Goal: Task Accomplishment & Management: Manage account settings

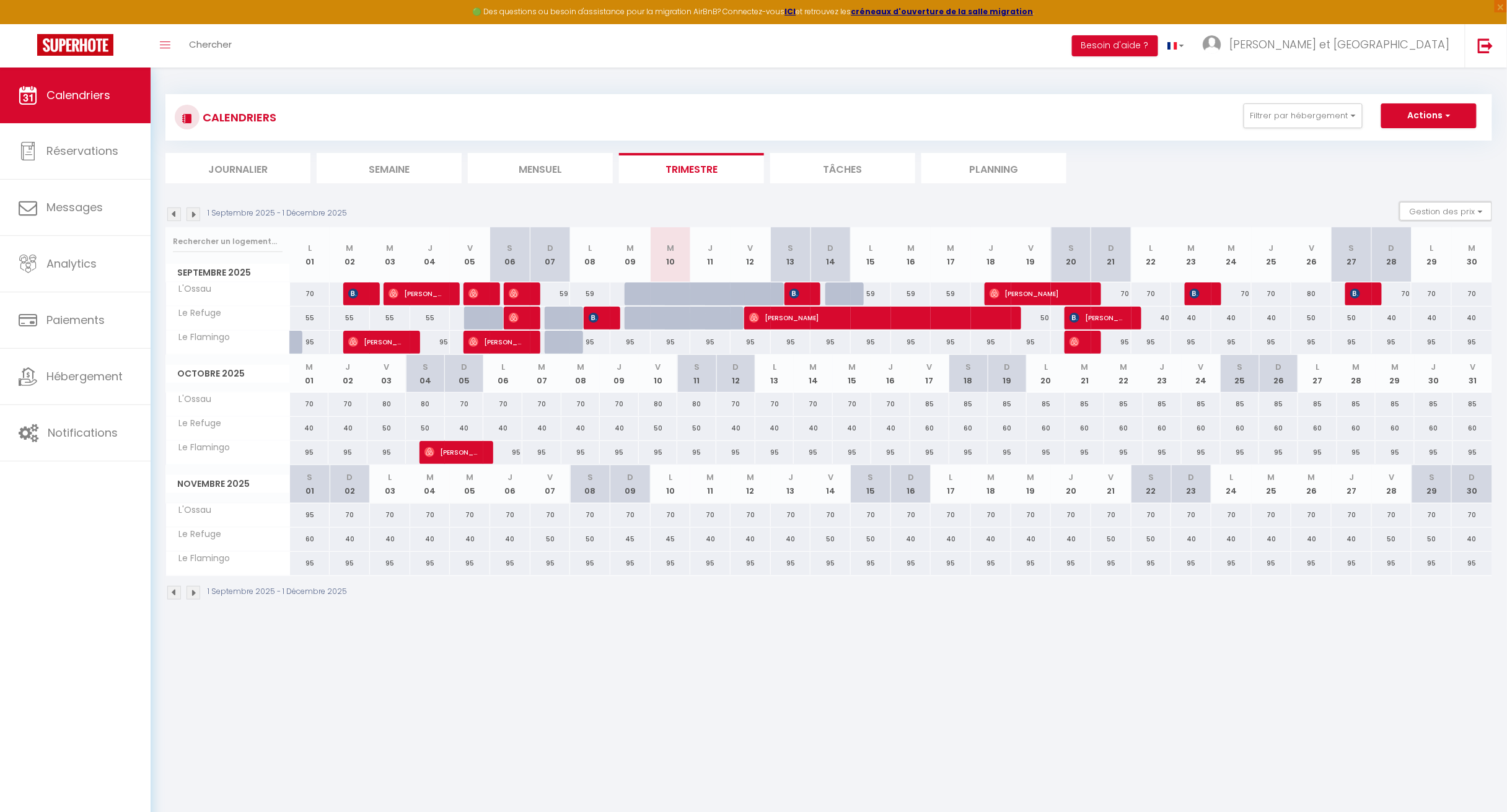
click at [1440, 213] on button "Gestion des prix" at bounding box center [1445, 211] width 92 height 19
drag, startPoint x: 1423, startPoint y: 255, endPoint x: 710, endPoint y: 428, distance: 733.7
click at [1423, 255] on span "Nb Nuits minimum" at bounding box center [1438, 250] width 81 height 12
click at [1423, 255] on input "Nb Nuits minimum" at bounding box center [1435, 249] width 111 height 12
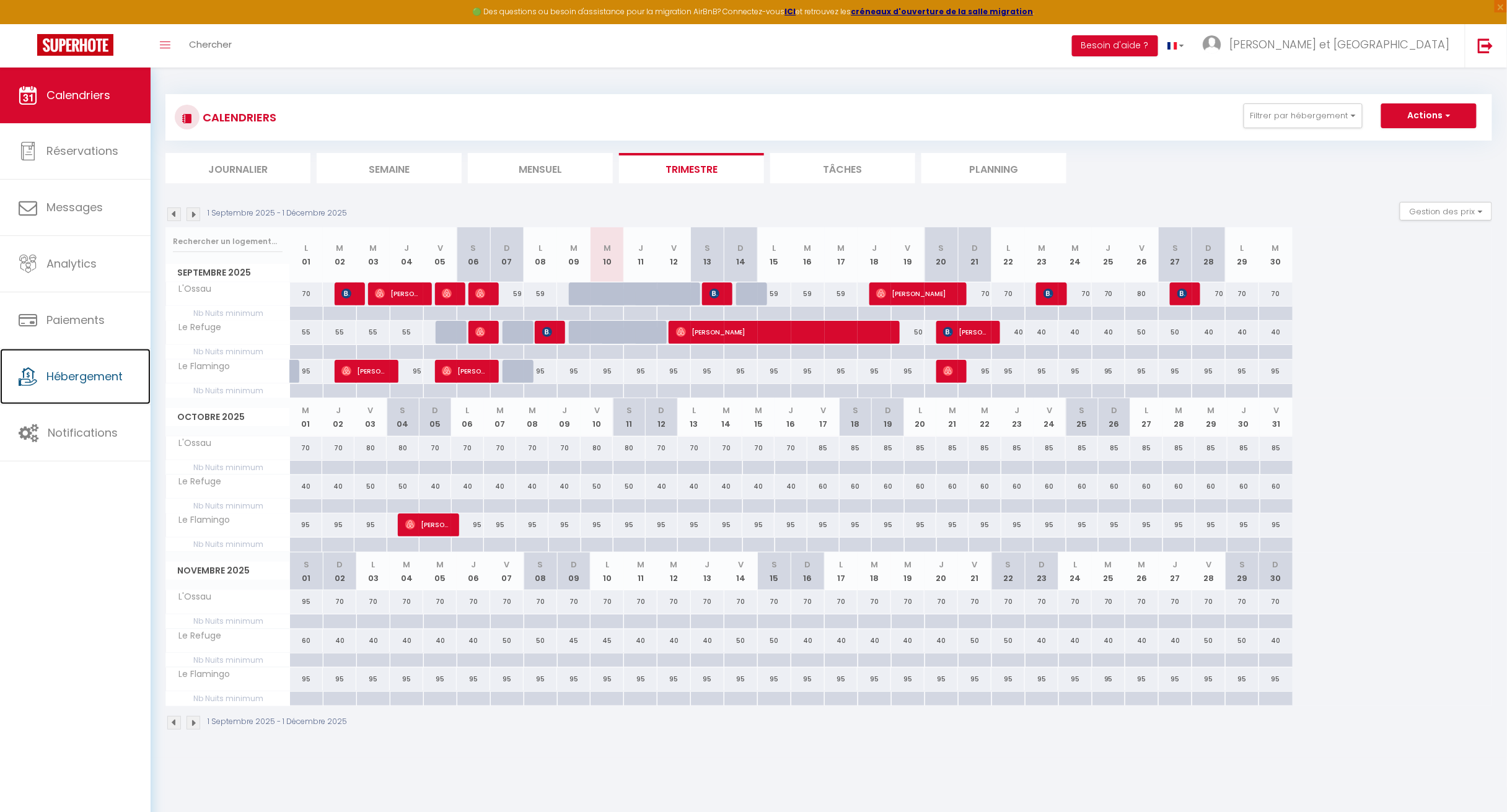
click at [60, 368] on link "Hébergement" at bounding box center [75, 377] width 150 height 56
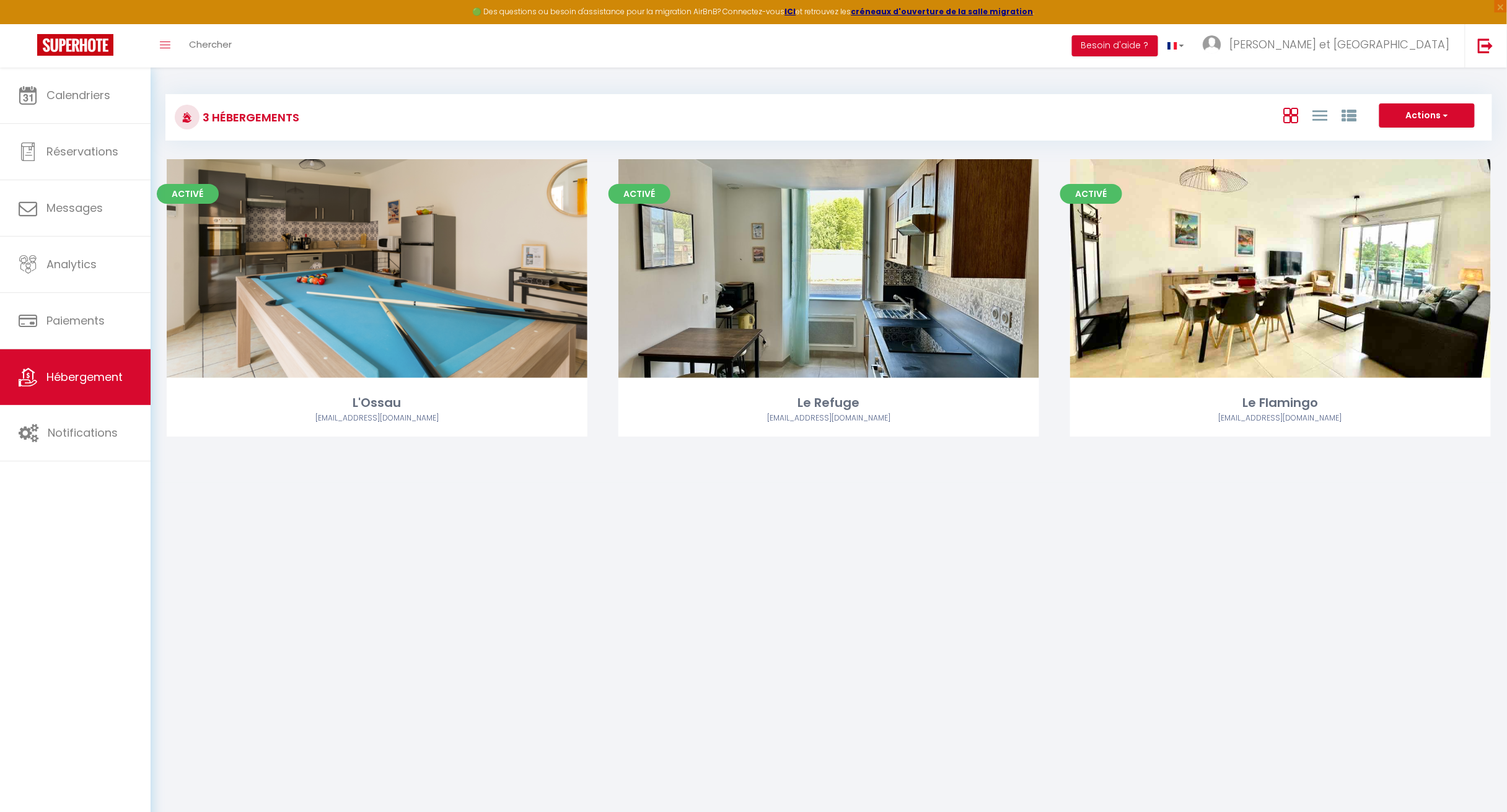
click at [372, 269] on link "Editer" at bounding box center [377, 267] width 75 height 25
click at [371, 269] on link "Editer" at bounding box center [377, 267] width 75 height 25
click at [371, 270] on link "Editer" at bounding box center [377, 267] width 75 height 25
click at [374, 271] on link "Editer" at bounding box center [377, 267] width 75 height 25
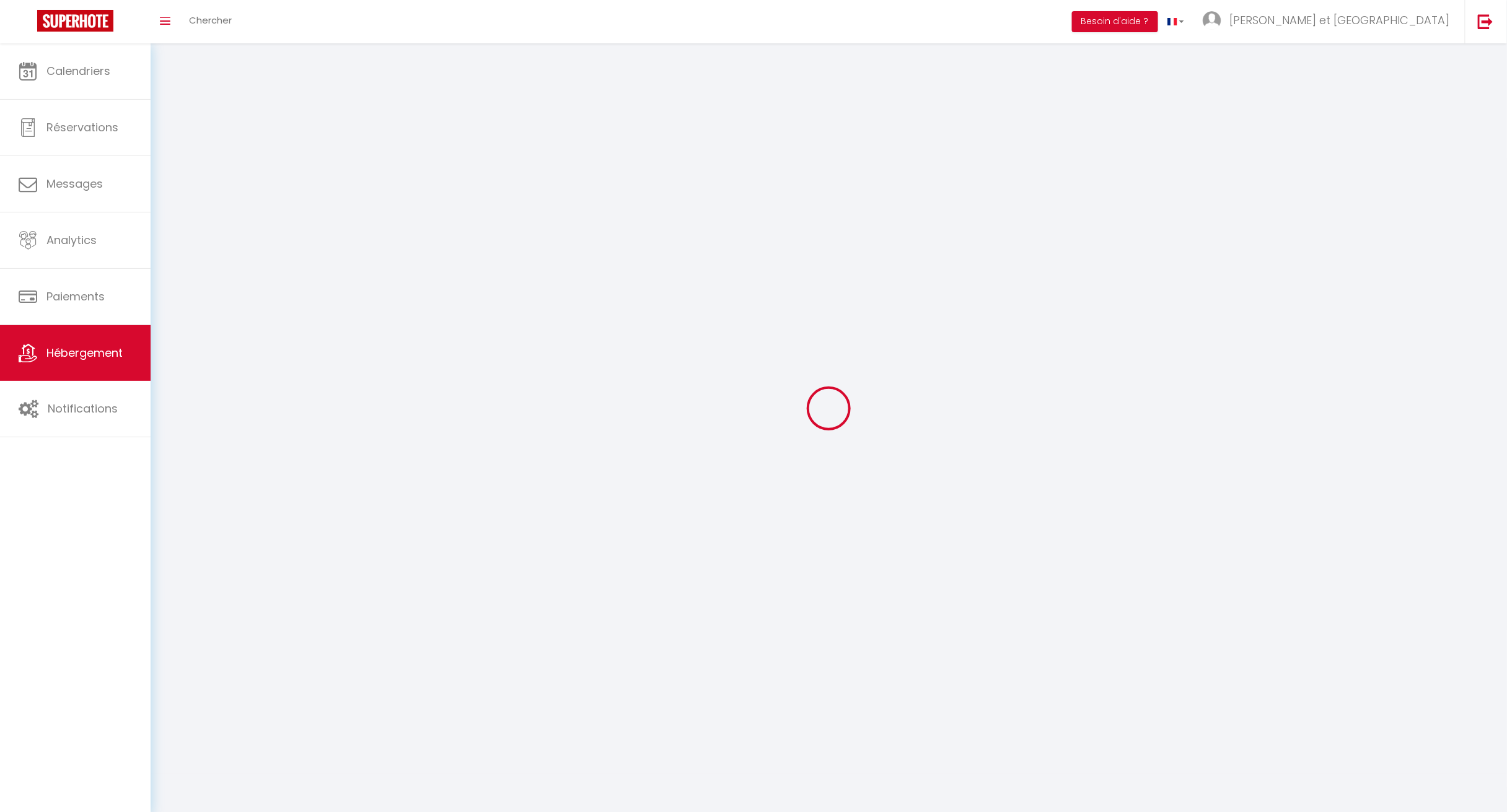
select select "1"
select select
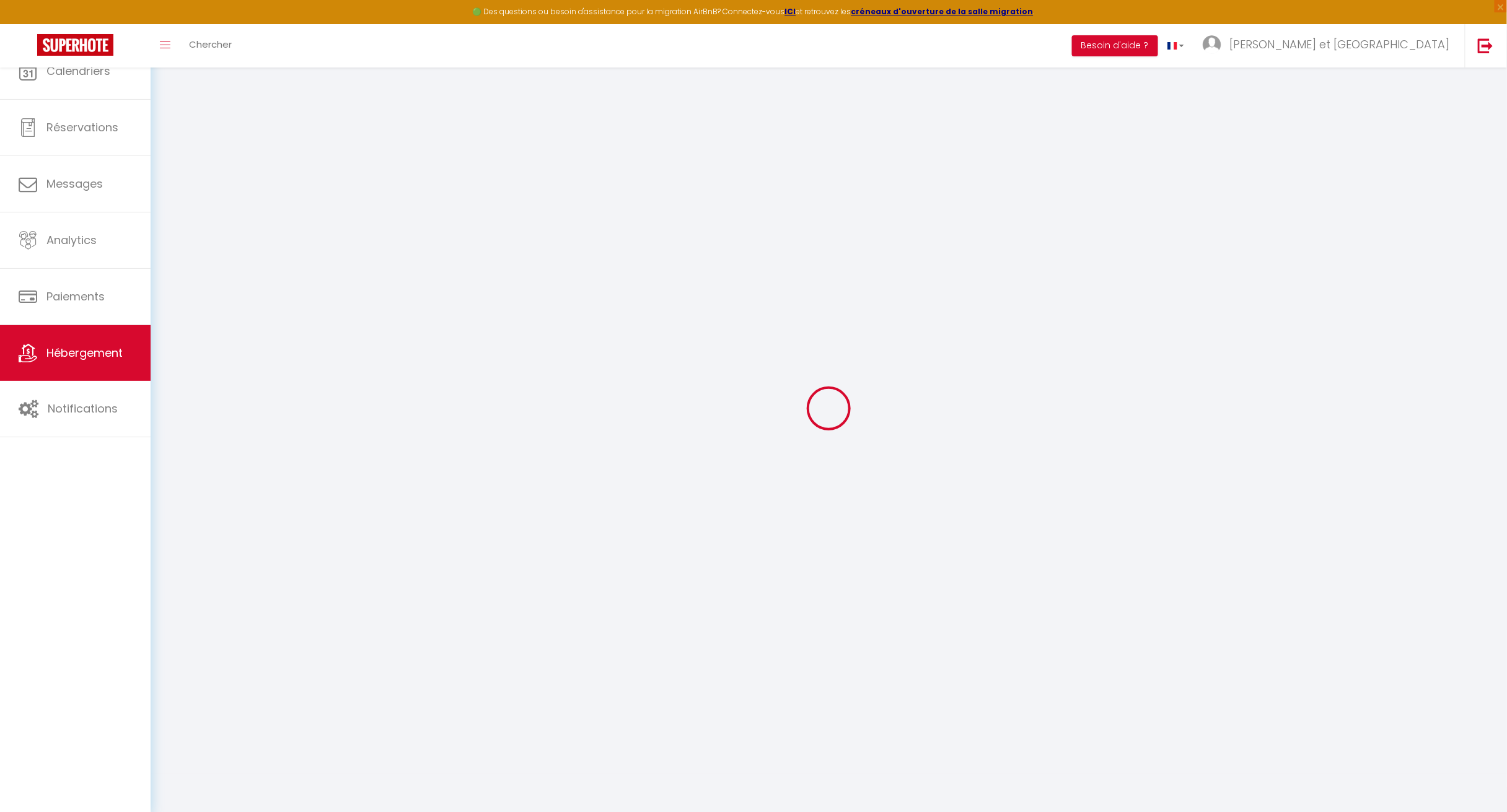
select select
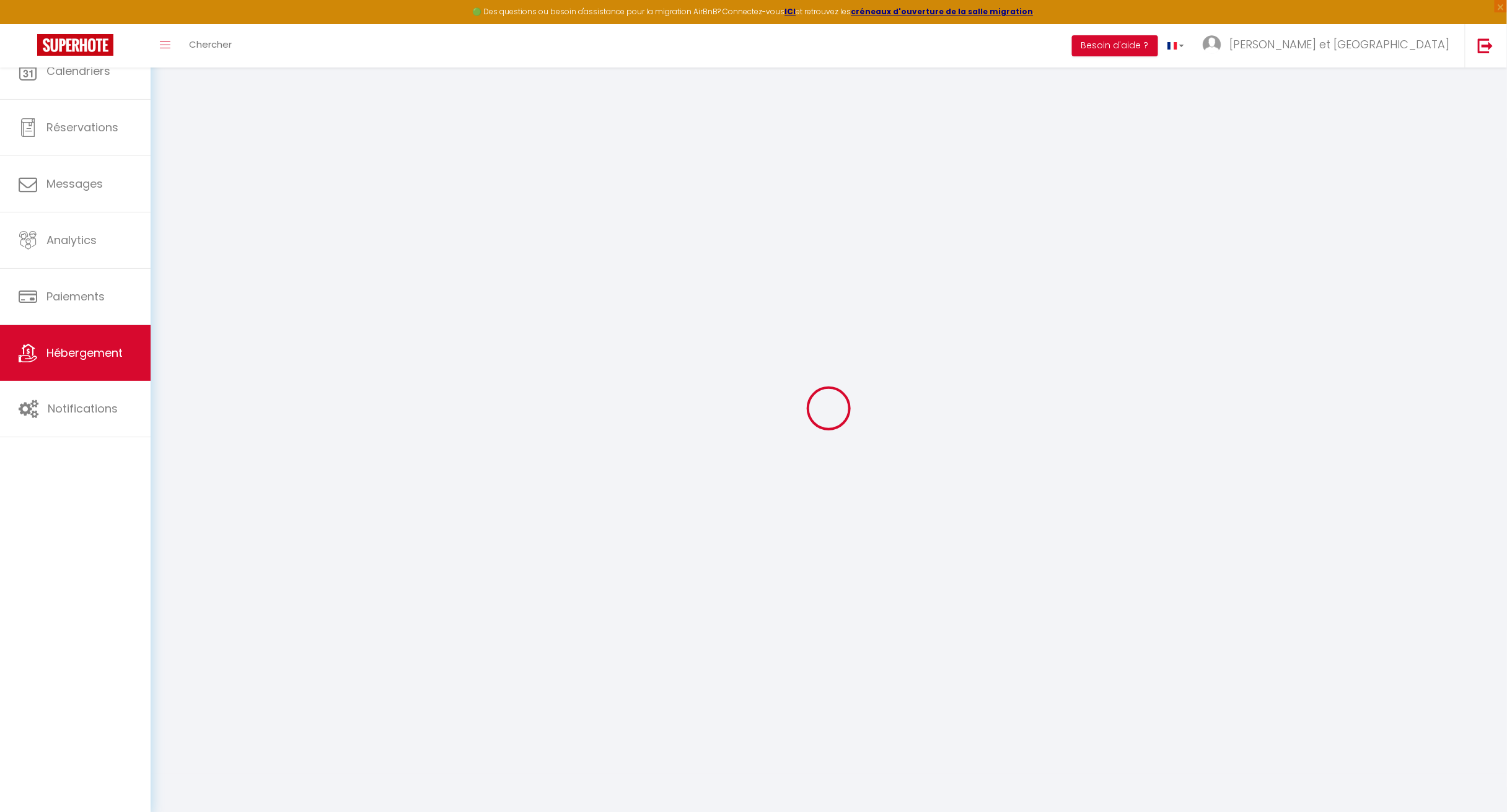
select select
checkbox input "false"
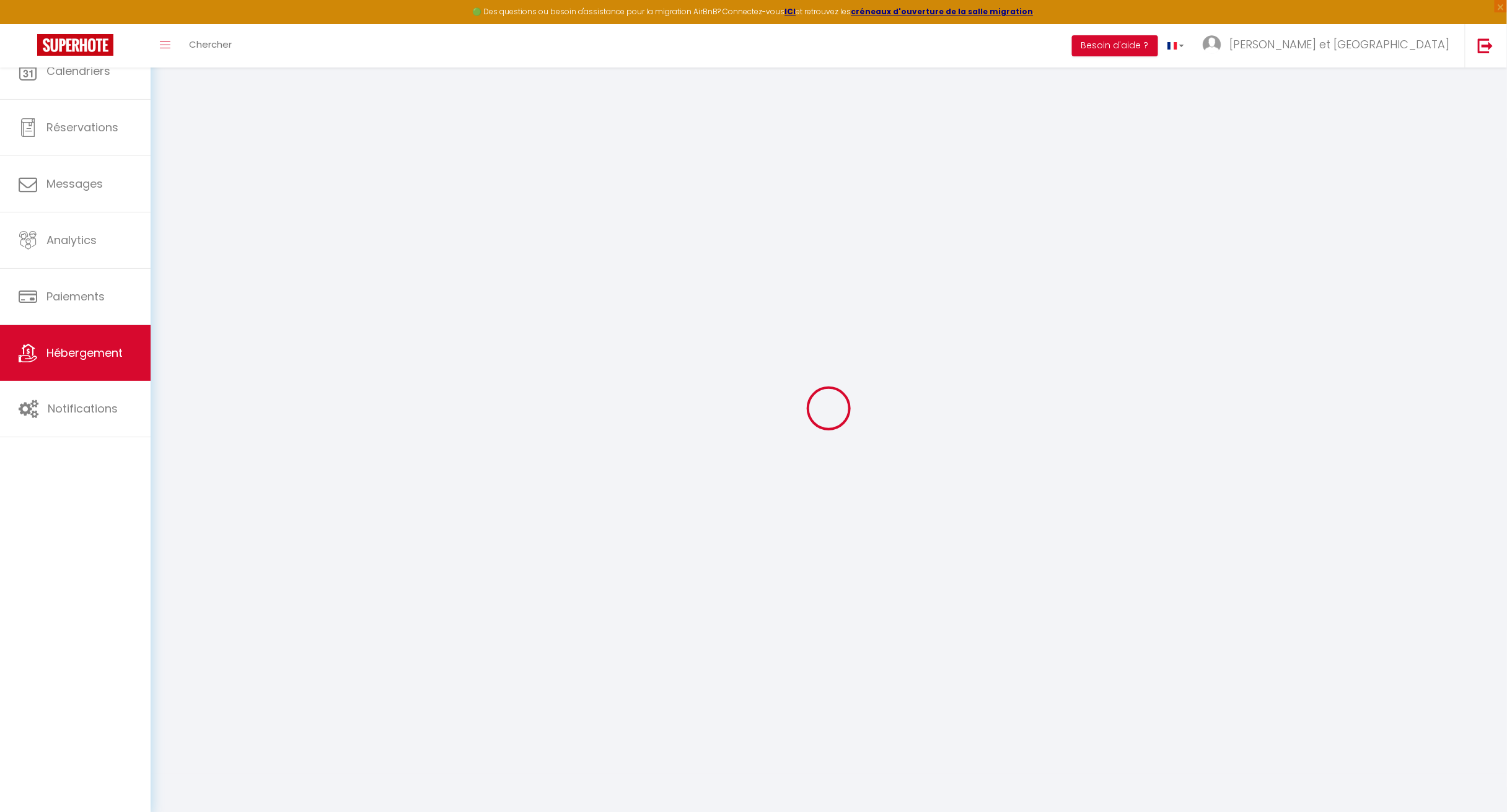
select select "28"
select select
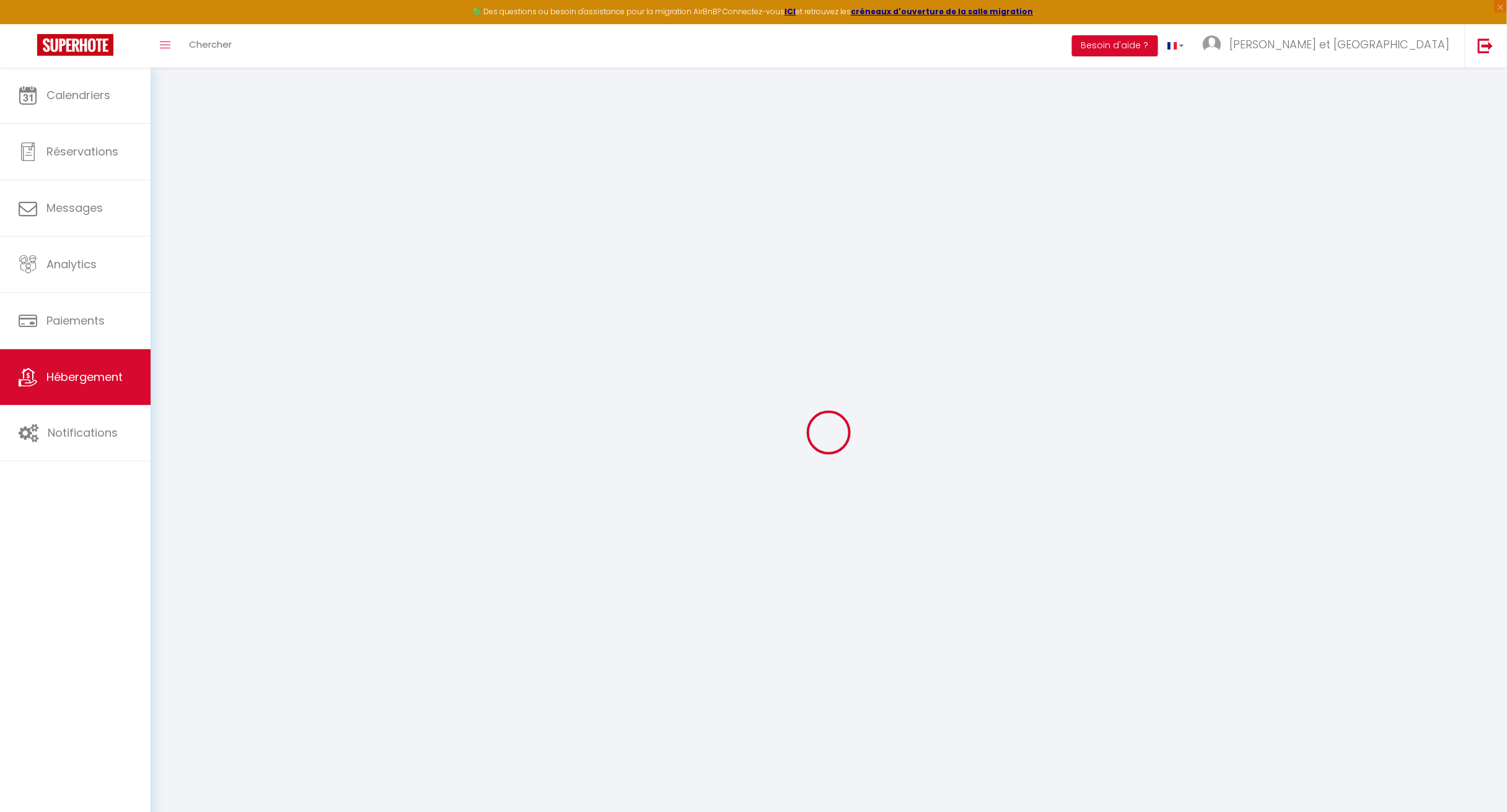
select select
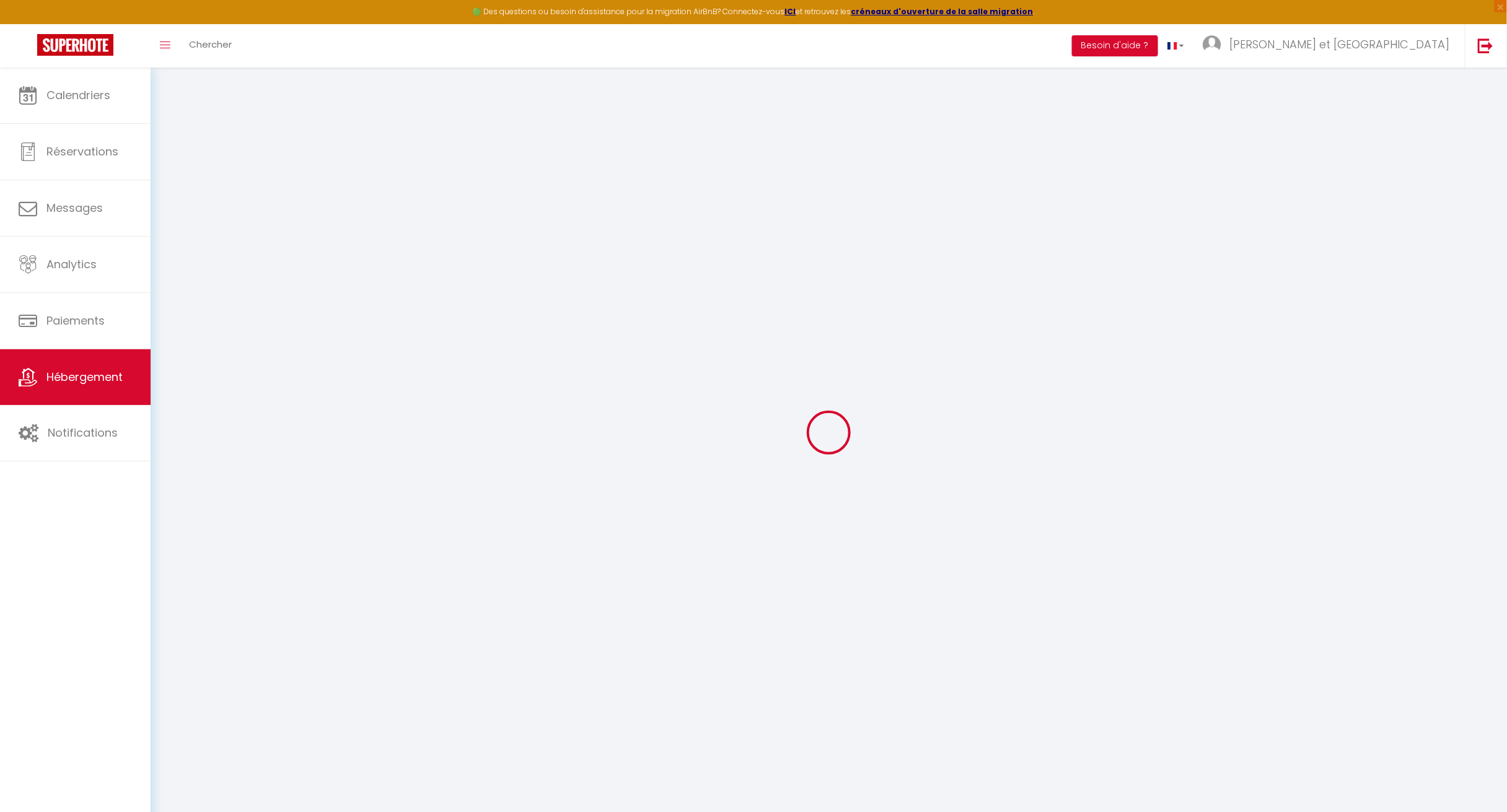
select select
checkbox input "false"
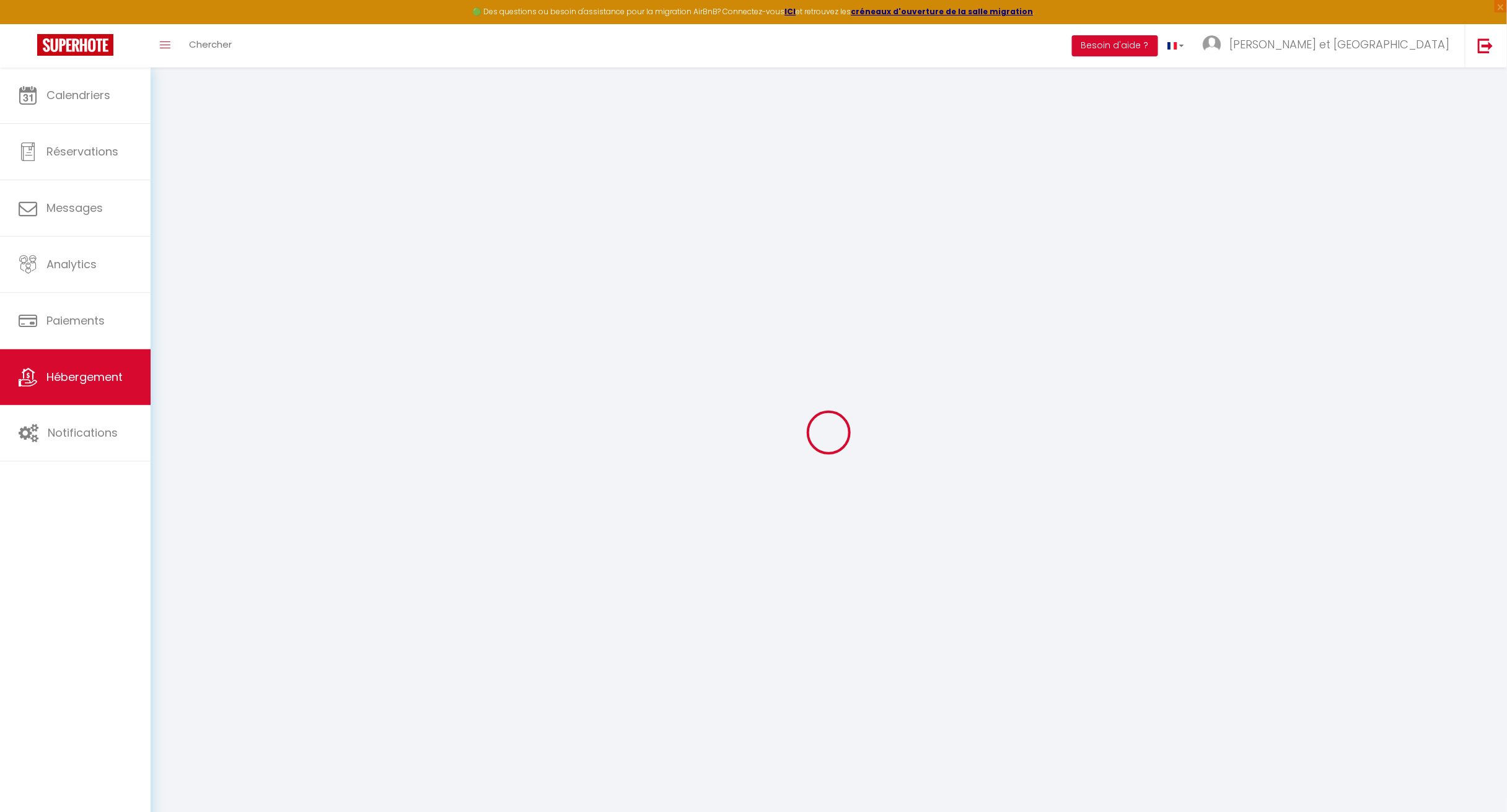
select select
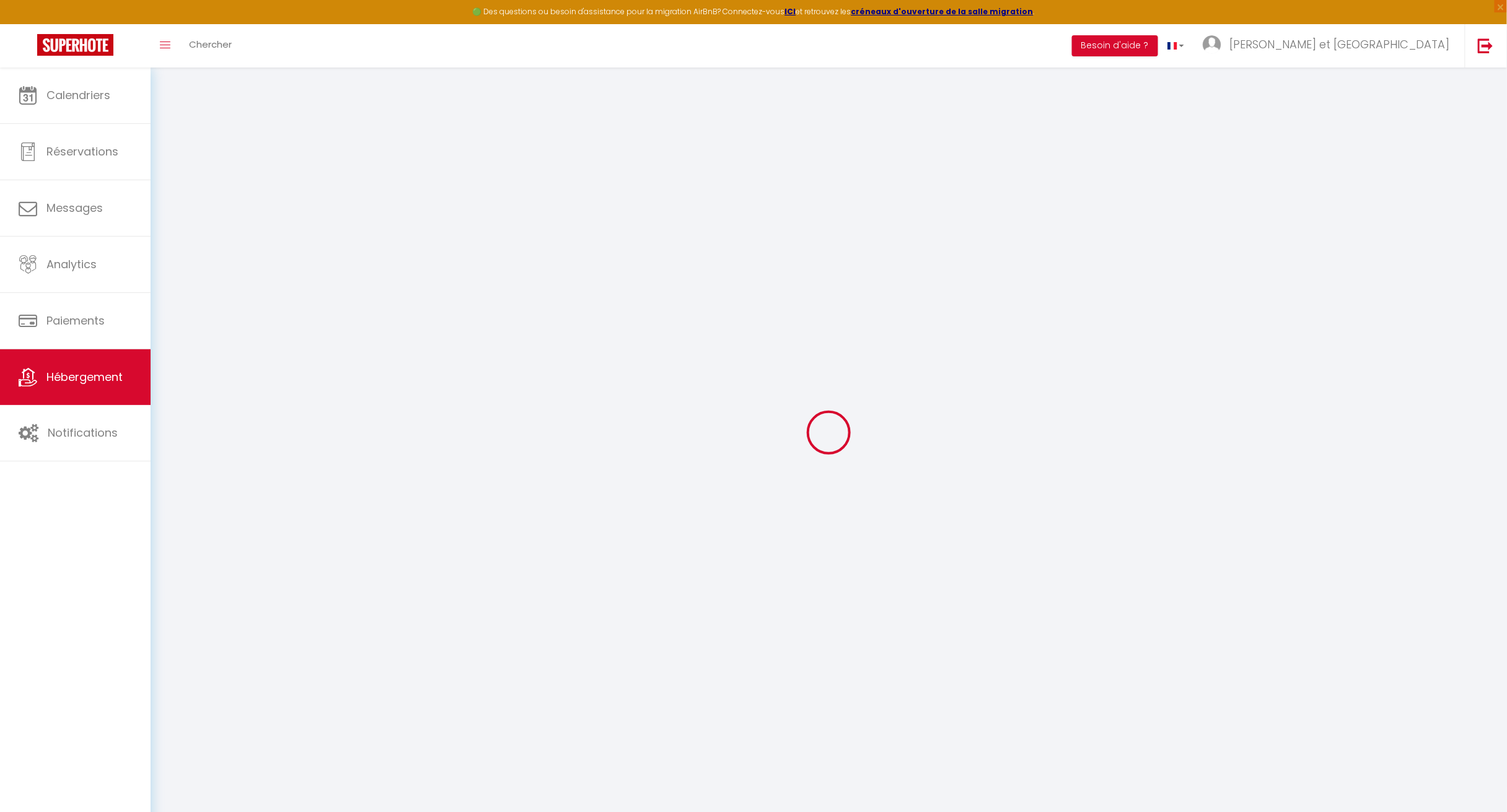
select select
checkbox input "false"
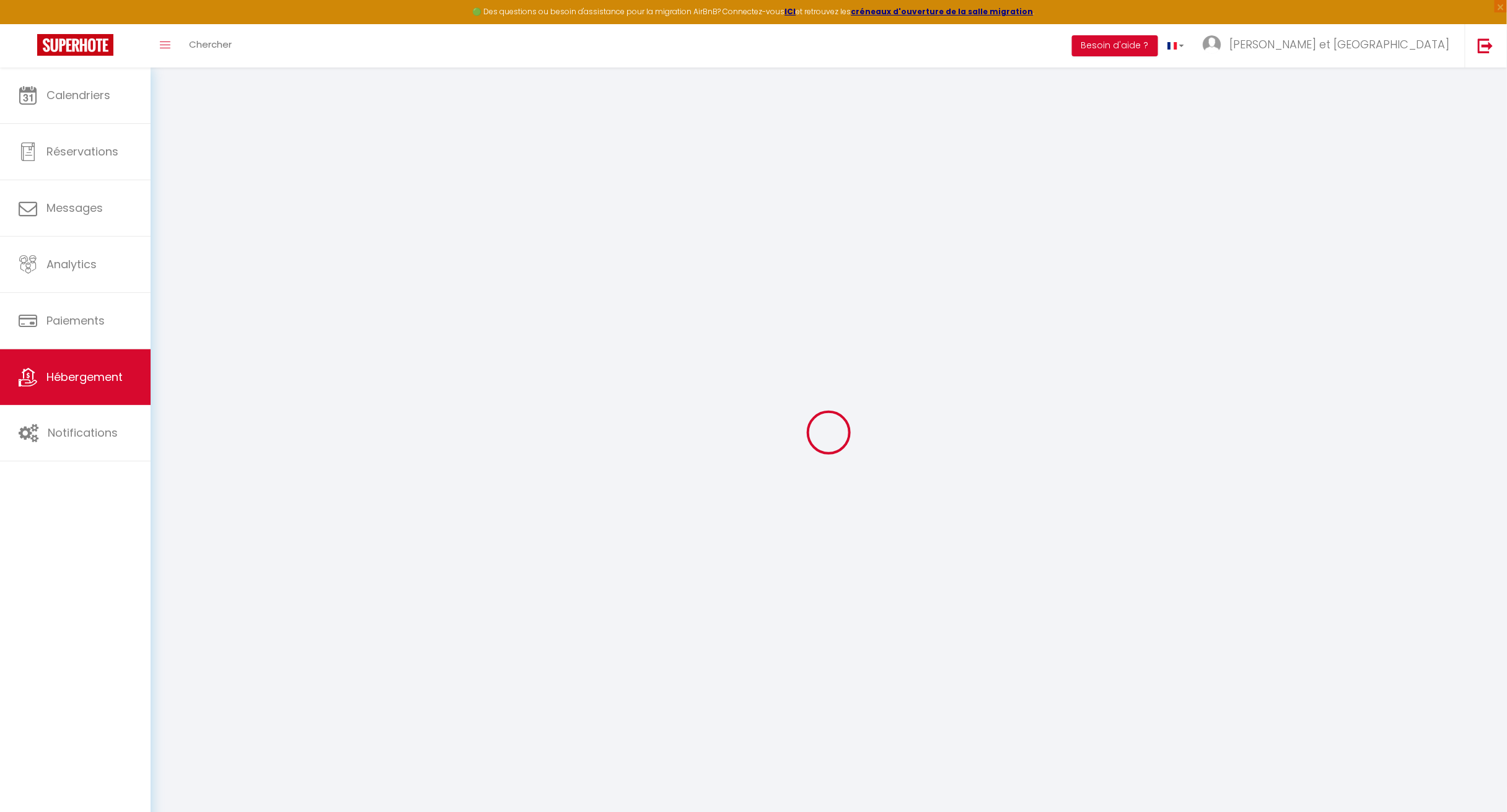
checkbox input "false"
select select
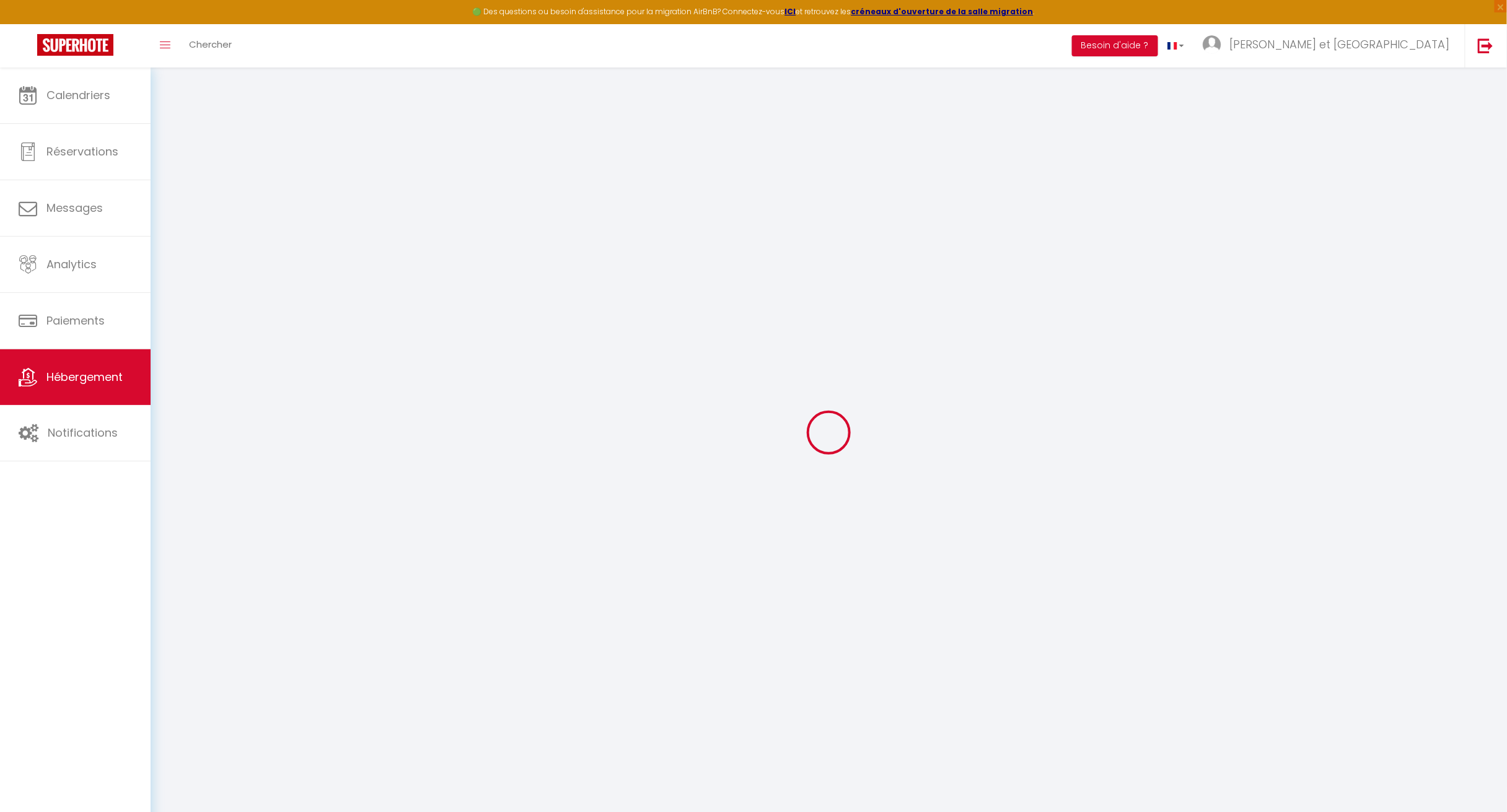
select select
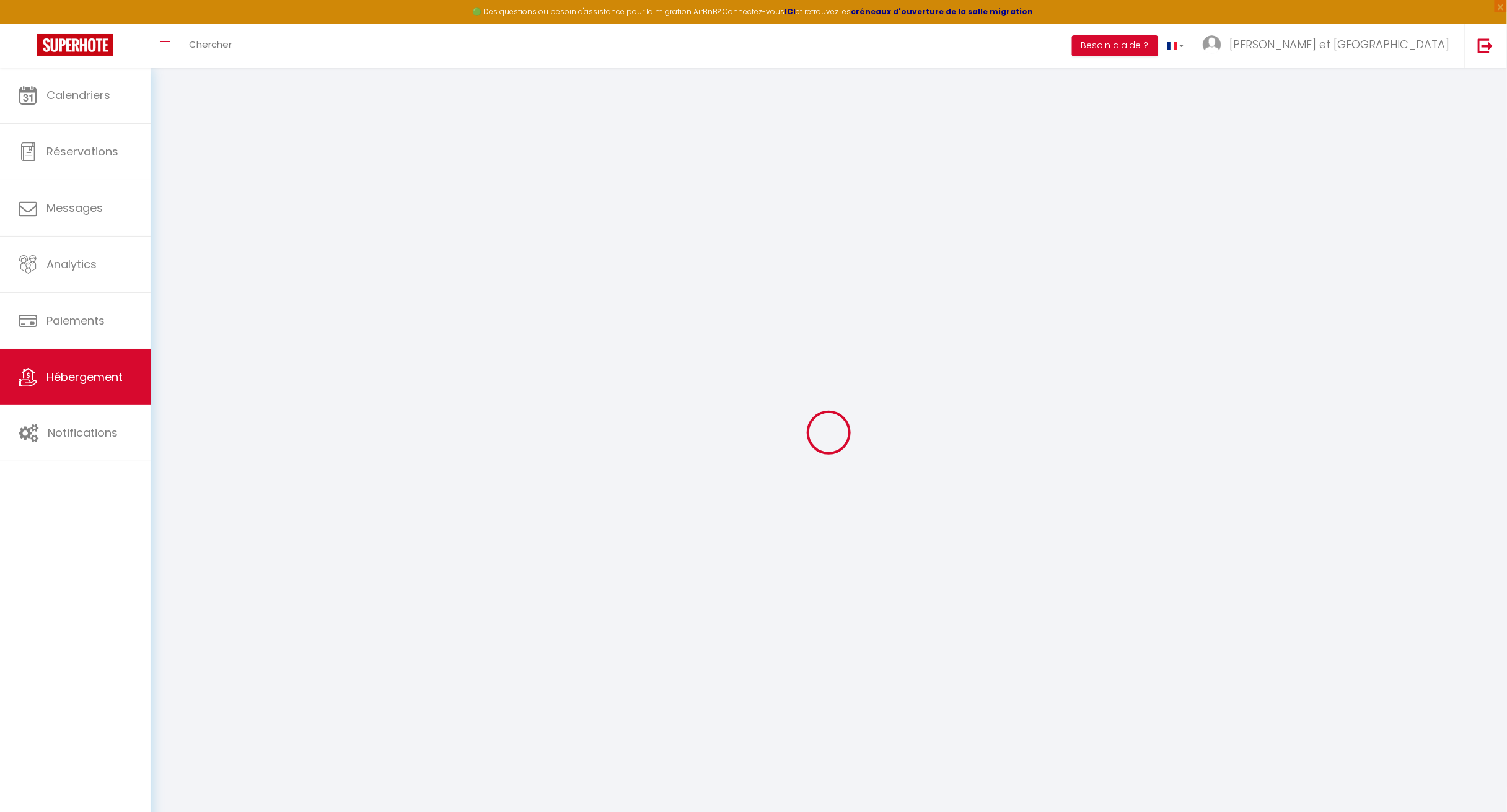
checkbox input "false"
select select
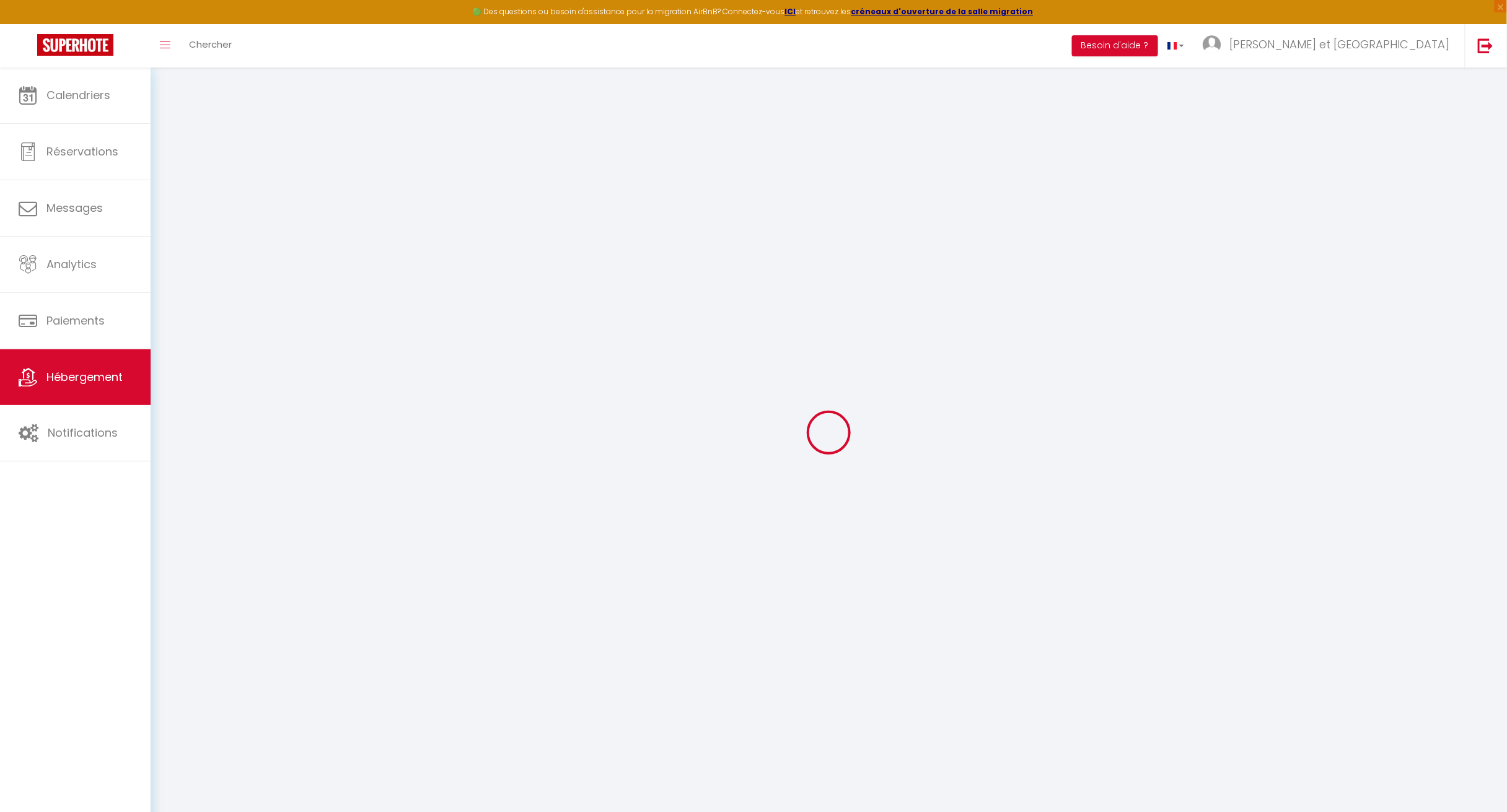
select select
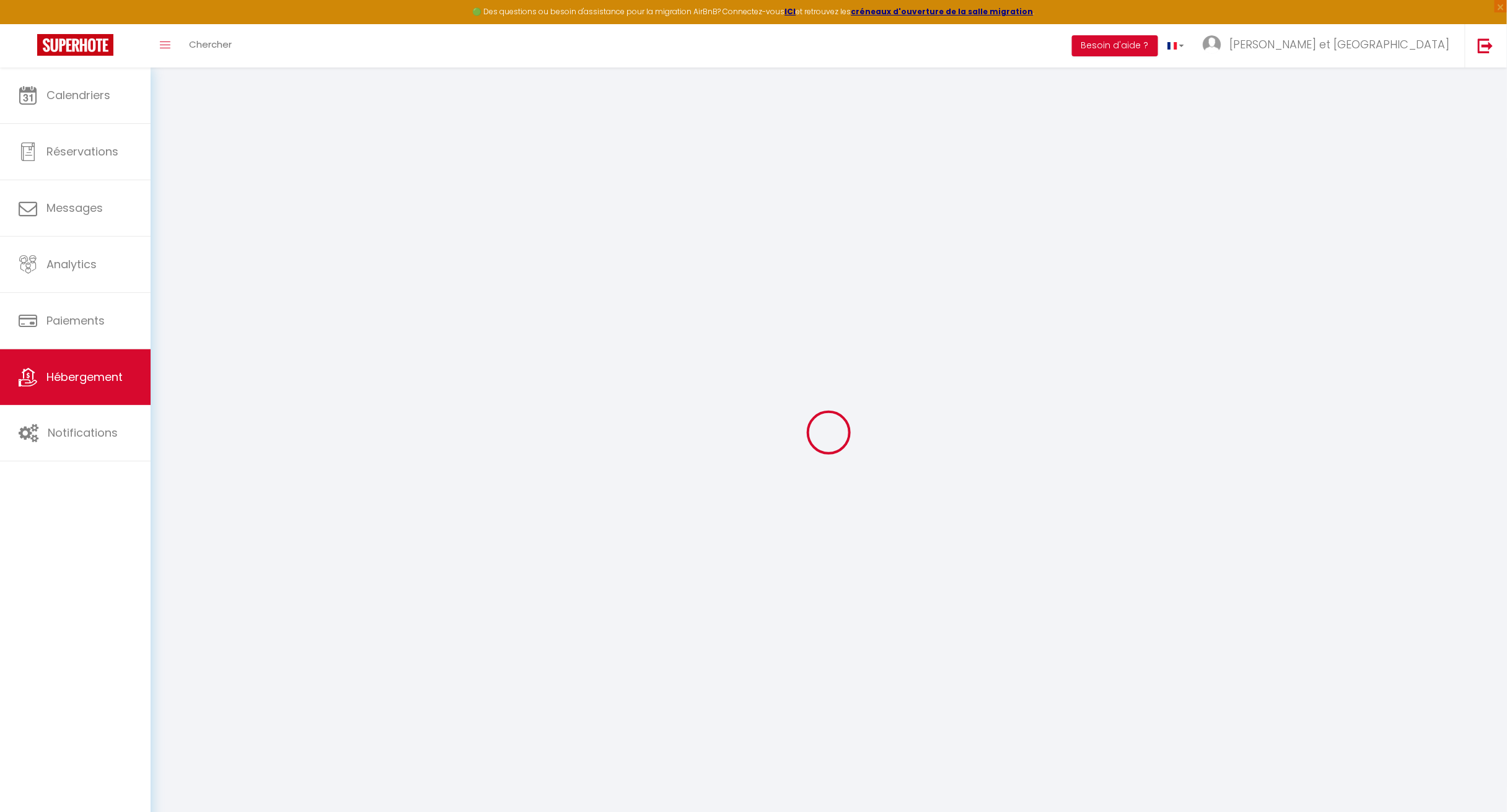
select select
checkbox input "false"
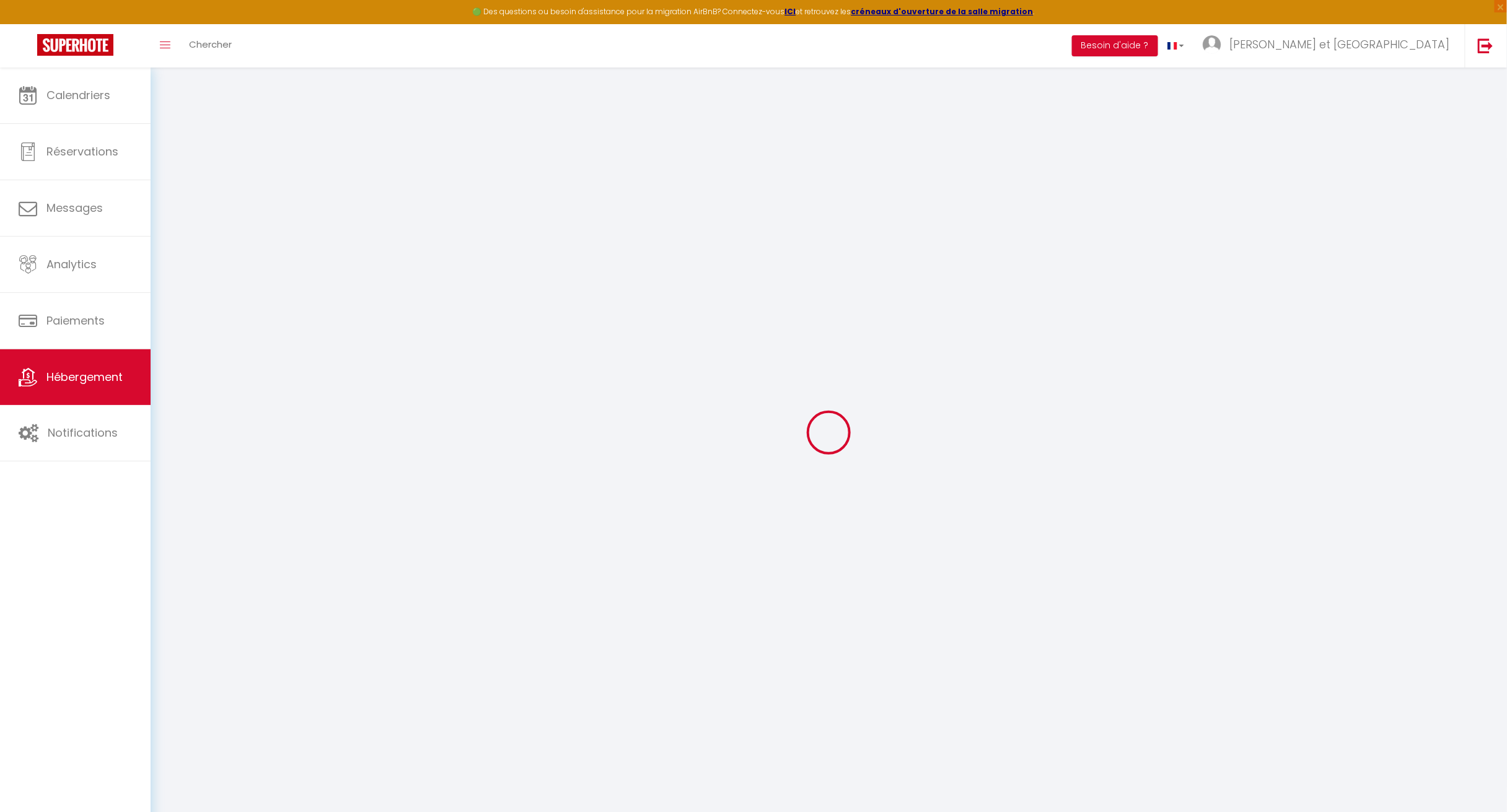
checkbox input "false"
select select
type input "L'Ossau"
type input "REMY ET [PERSON_NAME]"
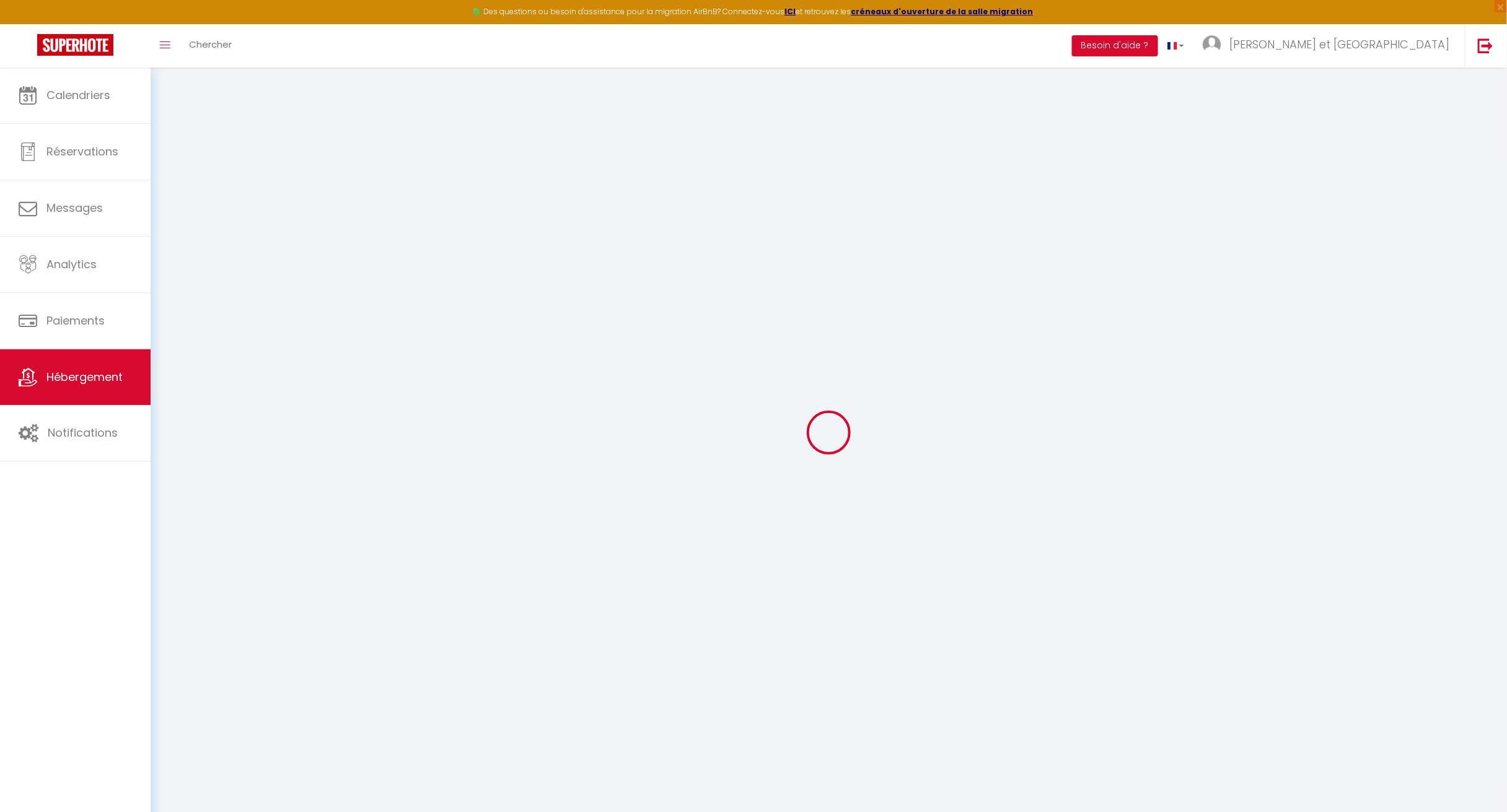
select select "6"
select select "4"
select select "2"
type input "65"
type input "15"
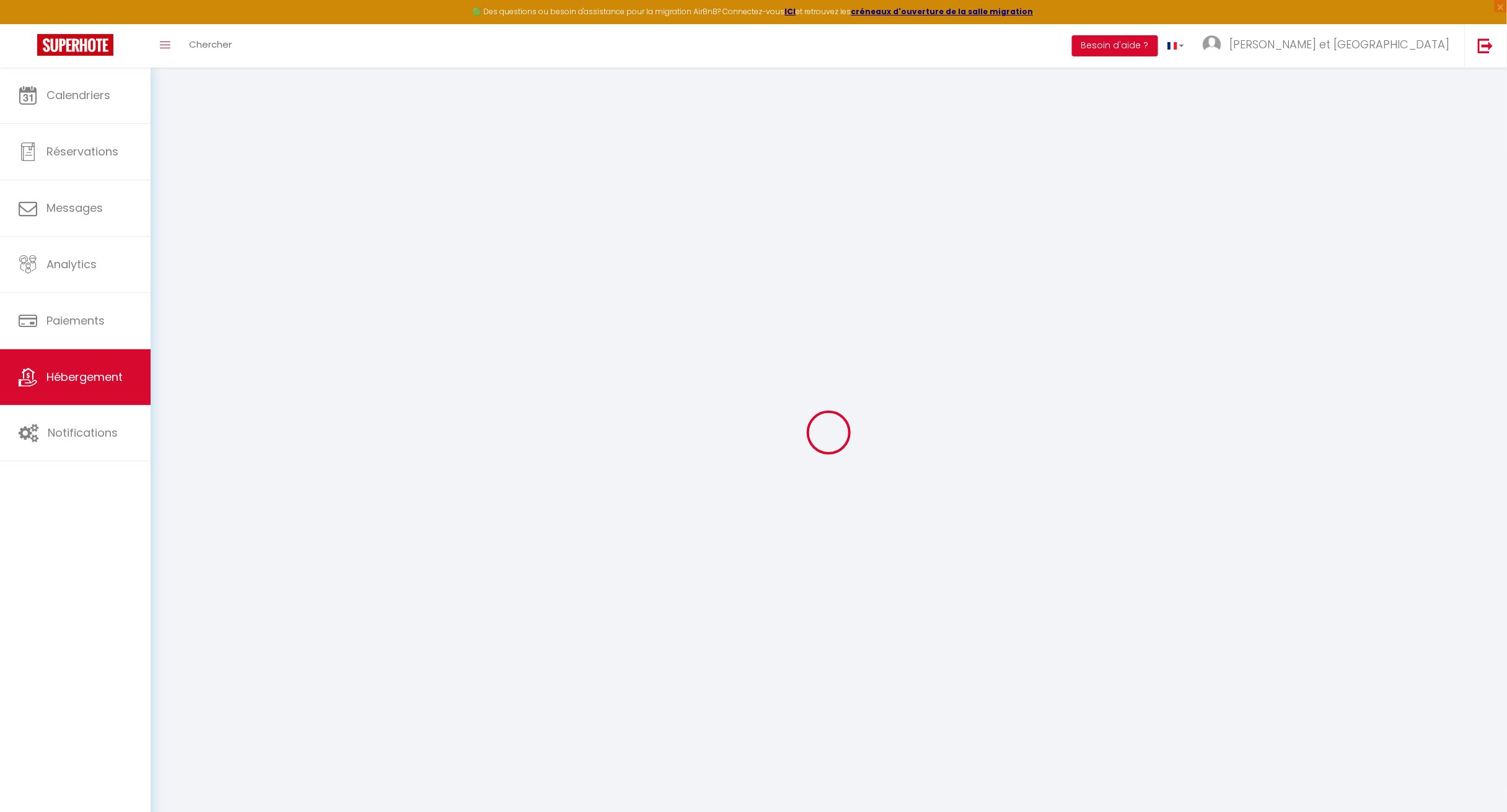
type input "30"
type input "600"
select select
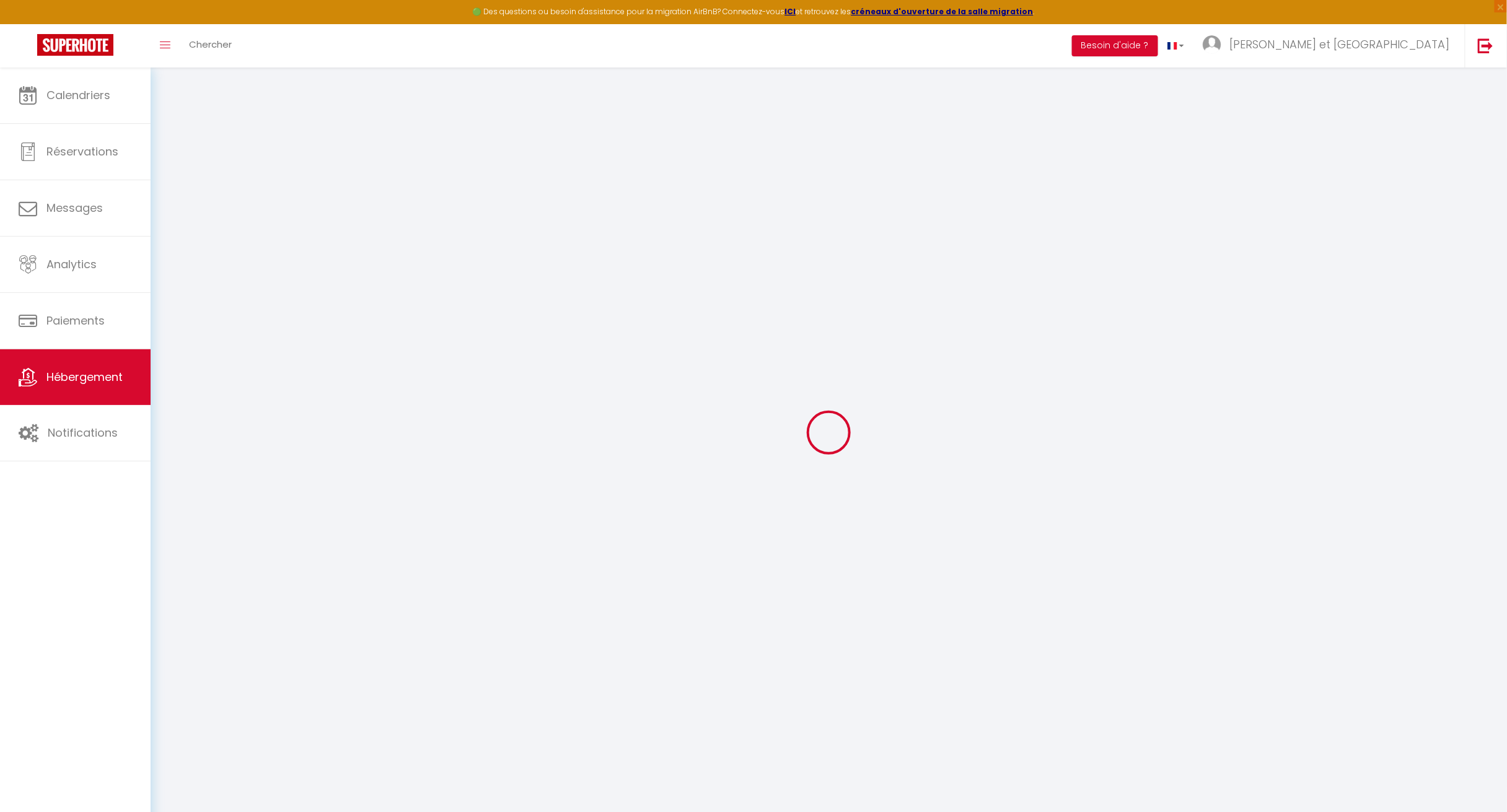
select select
type input "[STREET_ADDRESS]"
type input "64260"
type input "IZESTE"
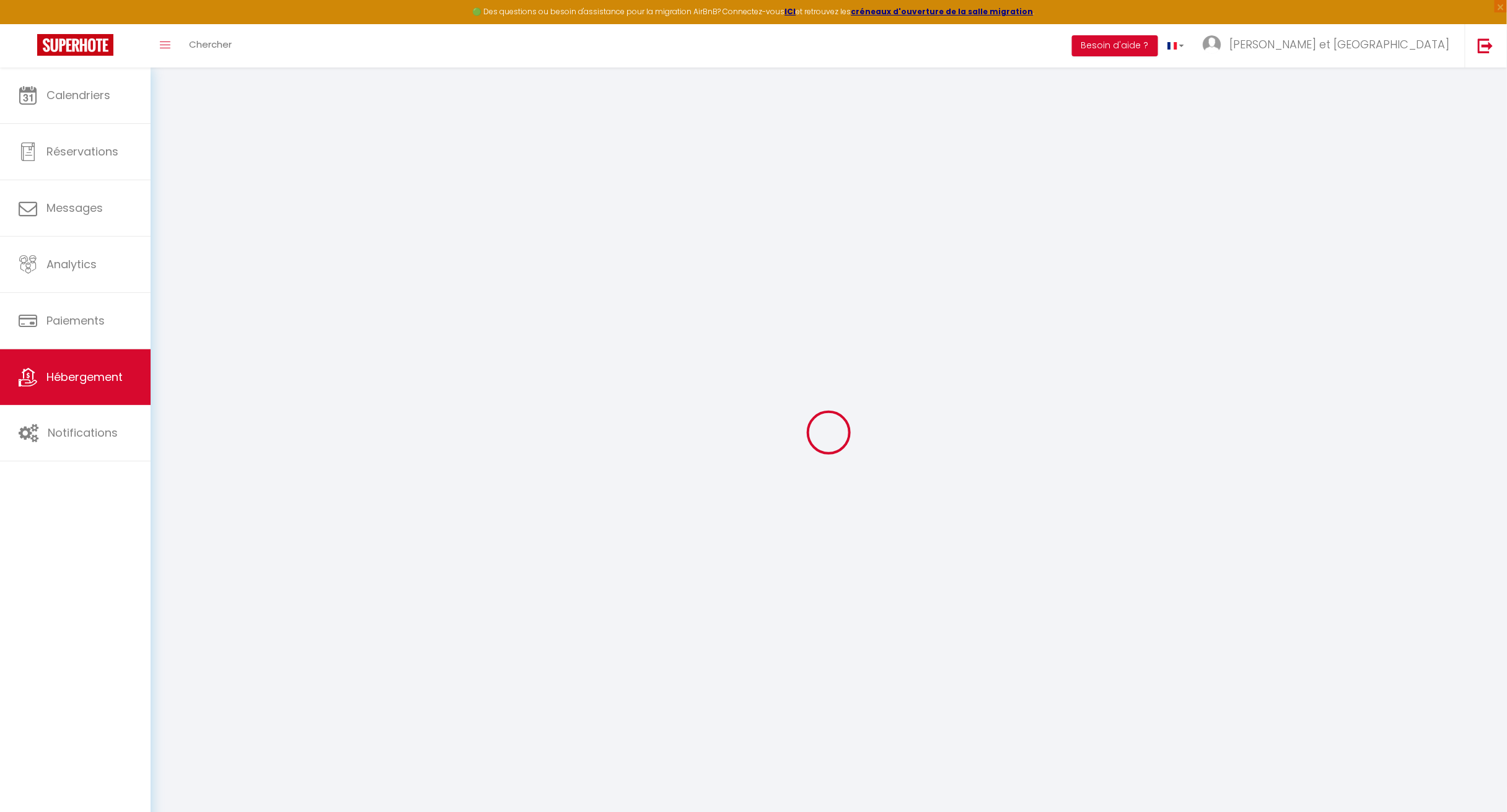
type input "[EMAIL_ADDRESS][DOMAIN_NAME]"
select select "15629"
checkbox input "false"
checkbox input "true"
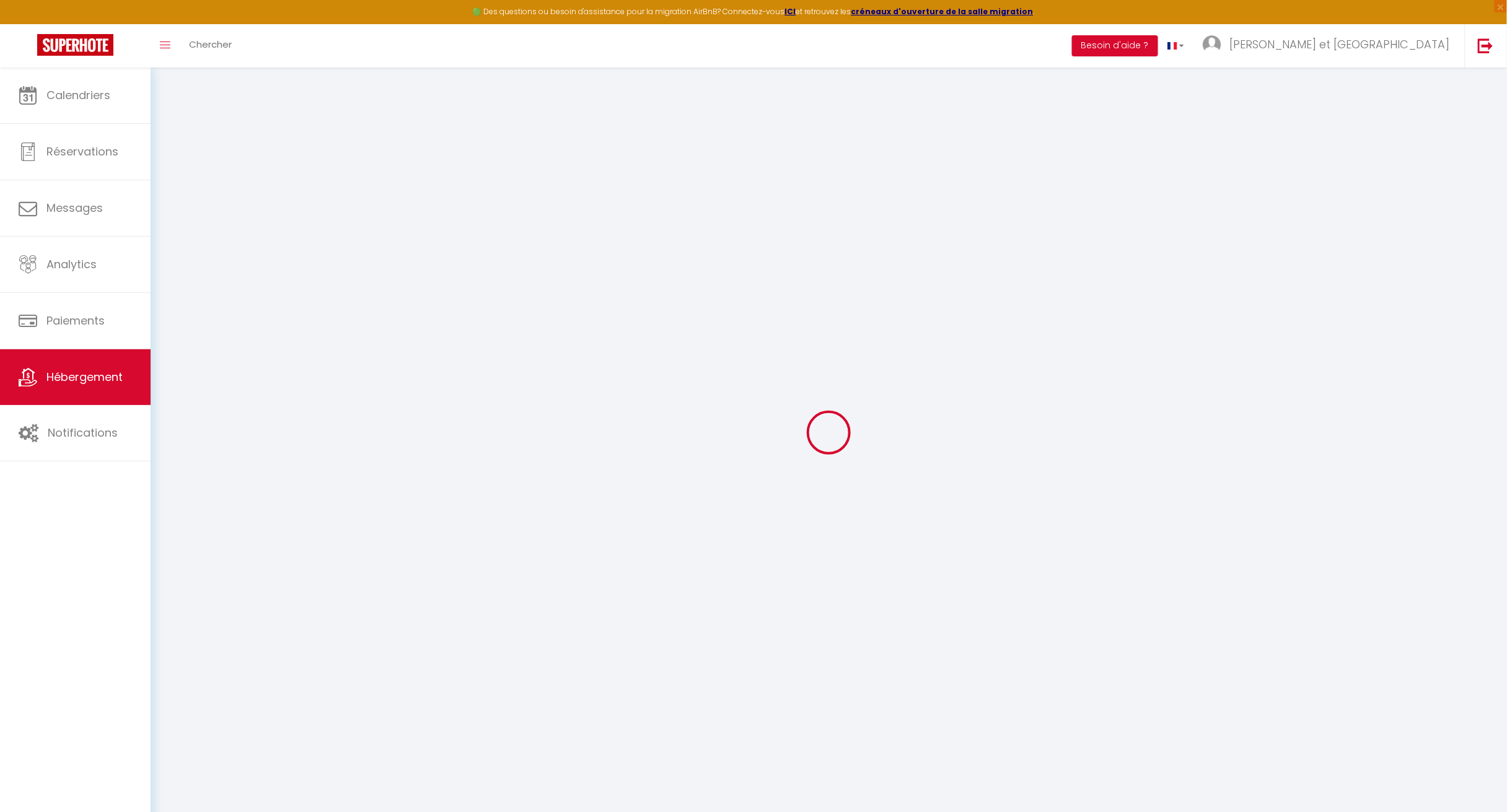
checkbox input "false"
type input "10"
type input "30"
type input "0"
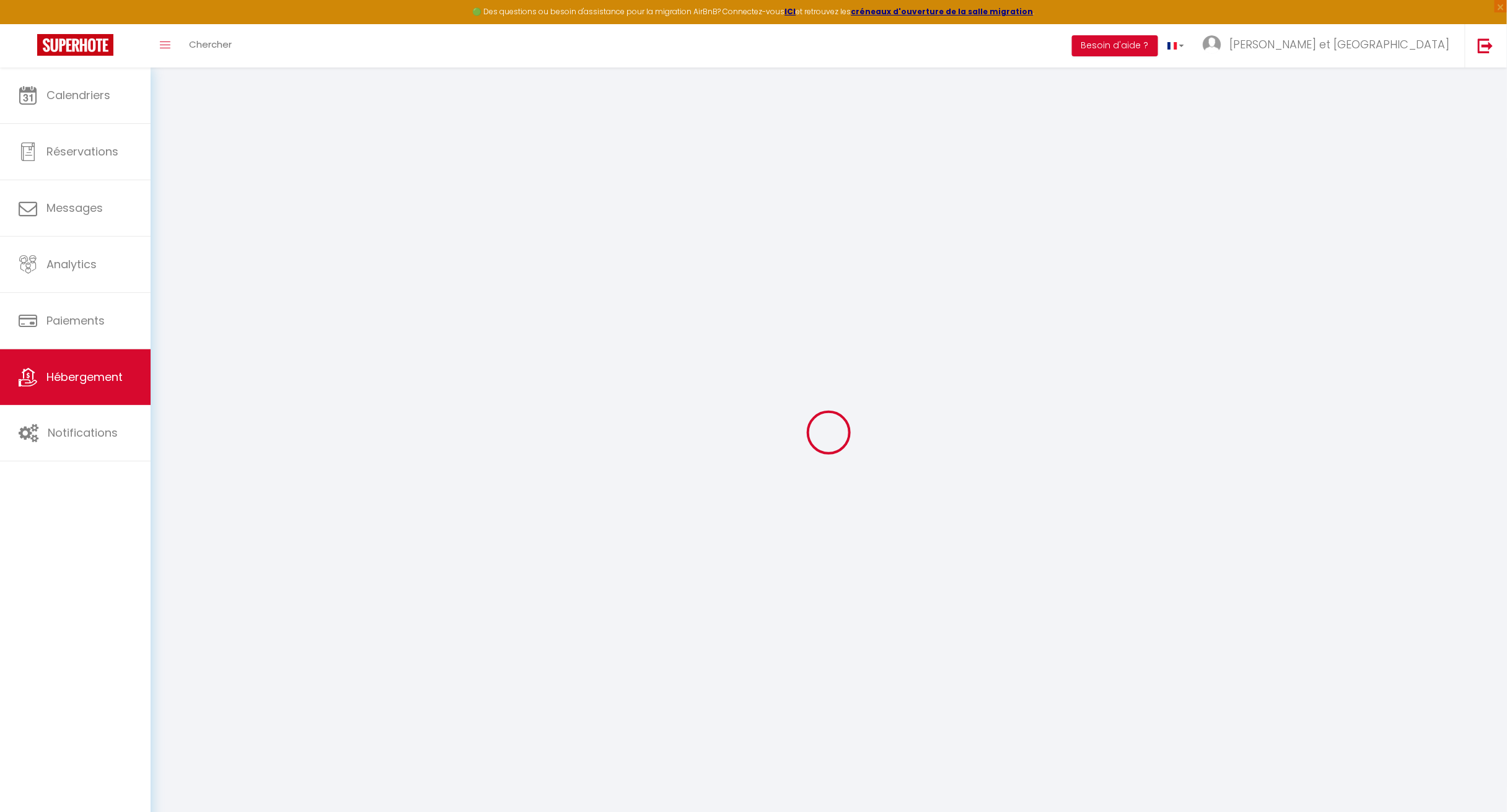
select select "2"
checkbox input "true"
checkbox input "false"
checkbox input "true"
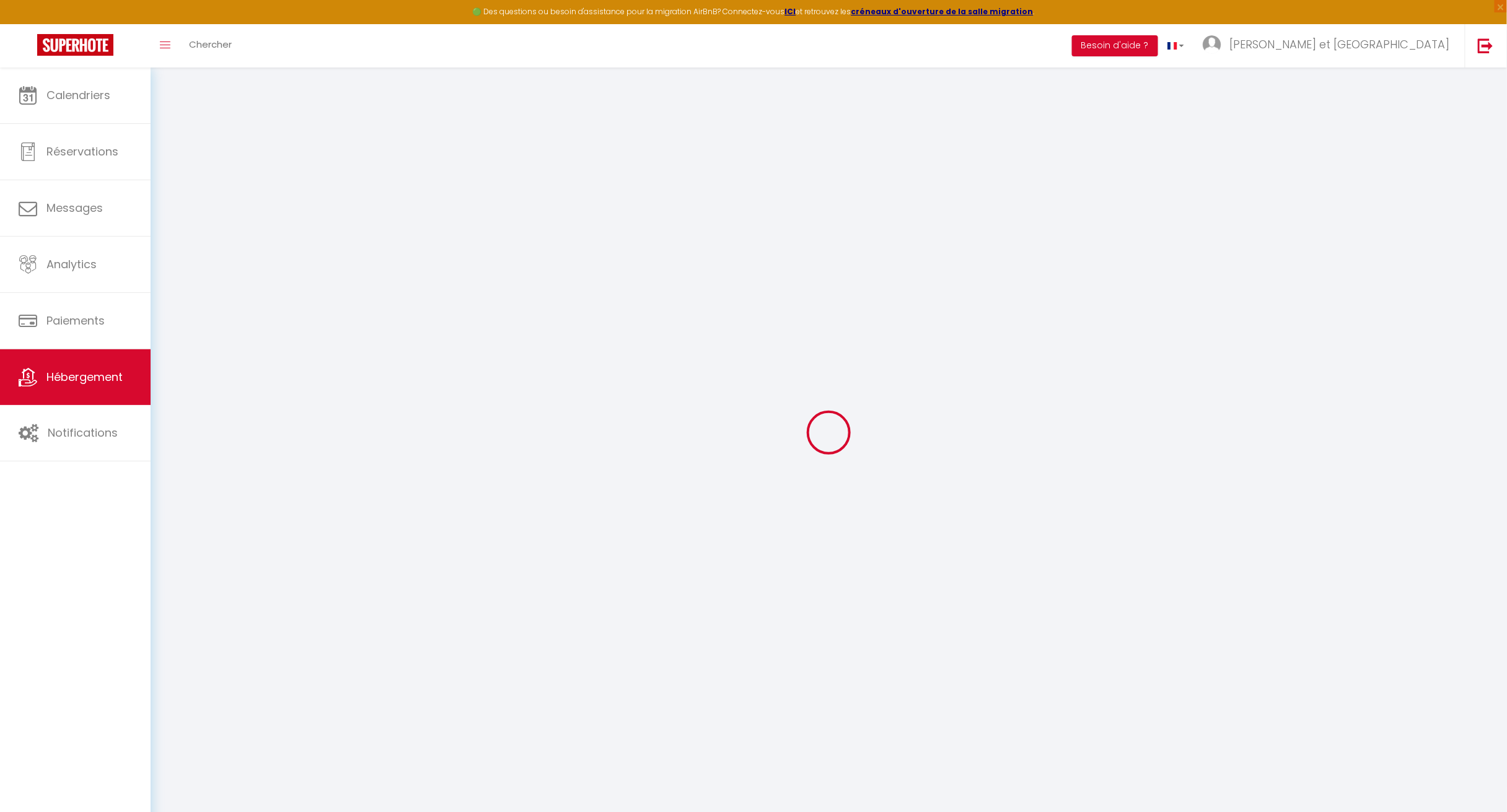
checkbox input "false"
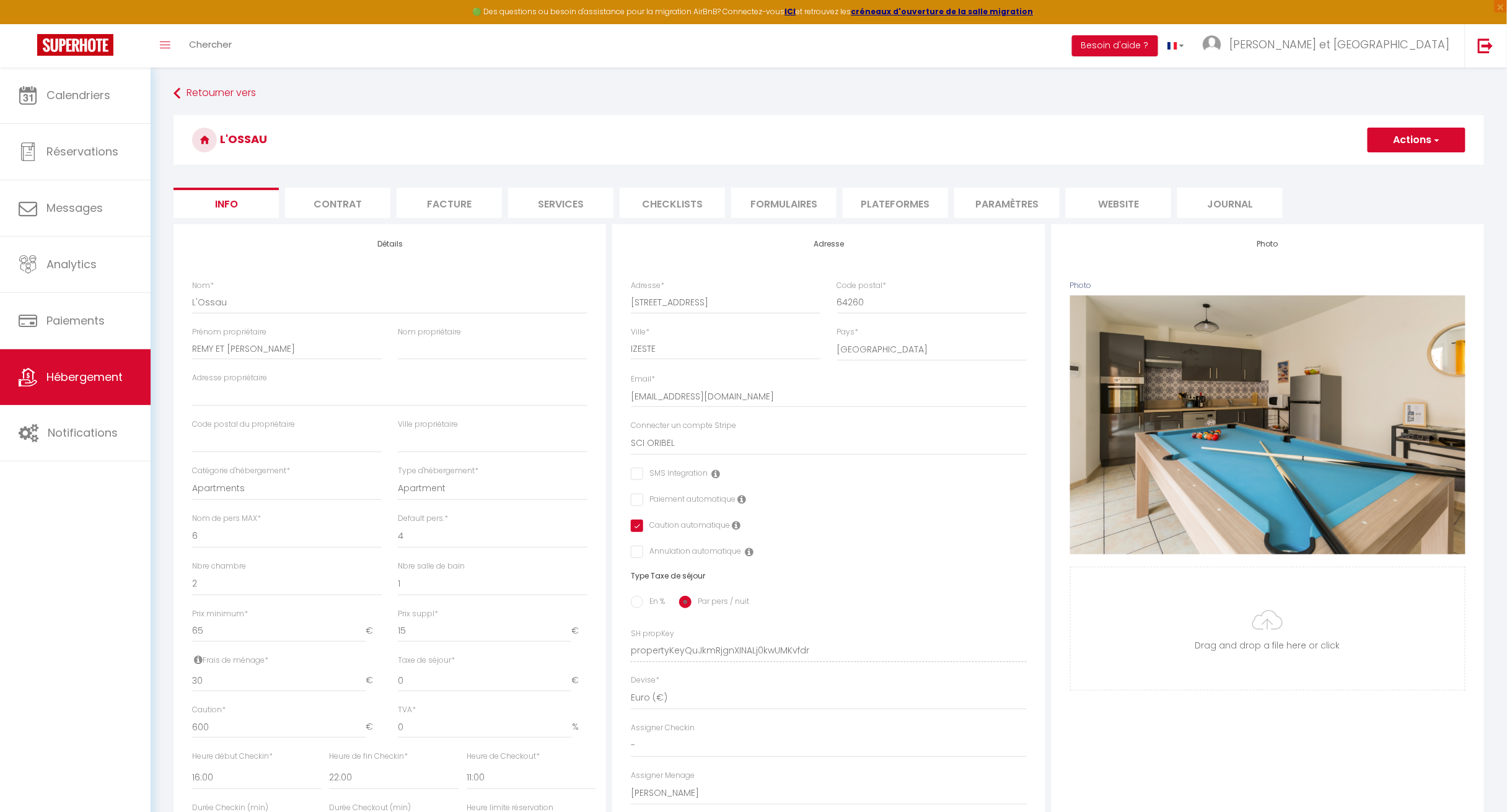
click at [568, 208] on li "Services" at bounding box center [561, 203] width 105 height 31
checkbox input "true"
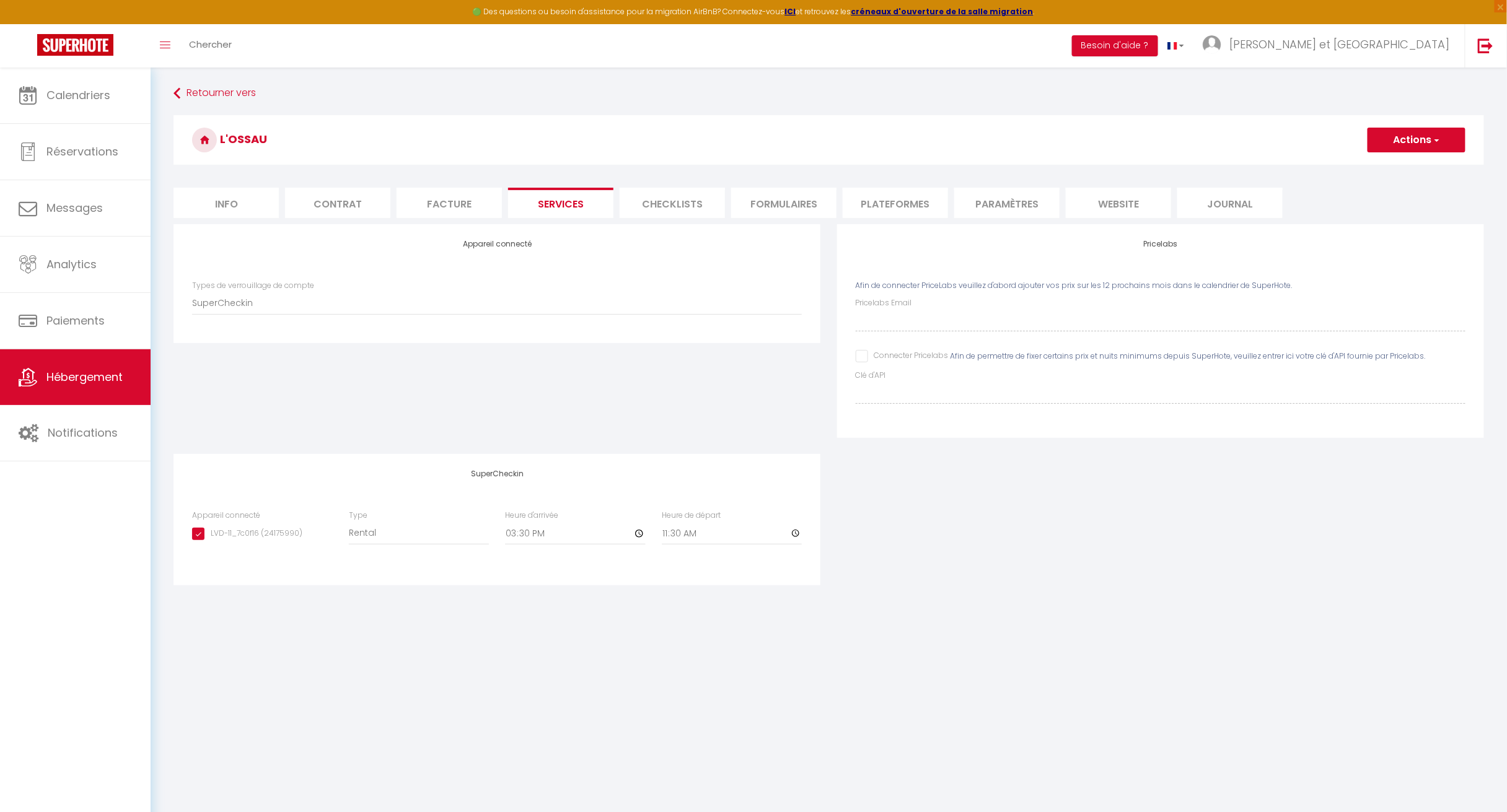
drag, startPoint x: 976, startPoint y: 282, endPoint x: 1316, endPoint y: 272, distance: 340.1
click at [1316, 272] on div "Pricelabs Afin de connecter PriceLabs veuillez d'abord ajouter vos prix sur les…" at bounding box center [1160, 331] width 647 height 214
click at [864, 357] on input "Connecter Pricelabs" at bounding box center [902, 356] width 92 height 12
checkbox input "true"
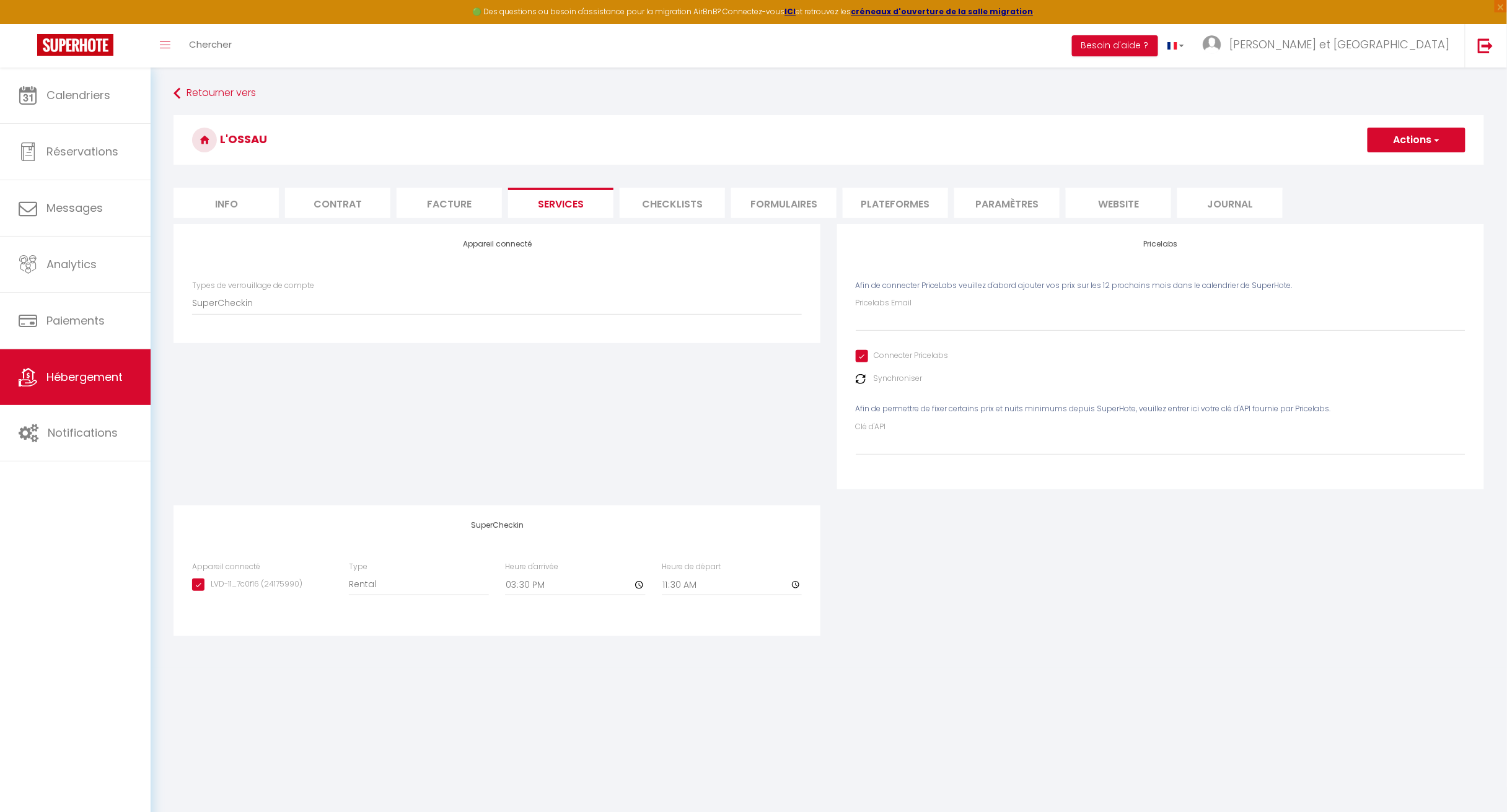
checkbox input "true"
click at [882, 453] on input "Clé d'API" at bounding box center [1160, 444] width 609 height 22
click at [1112, 197] on li "website" at bounding box center [1118, 203] width 105 height 31
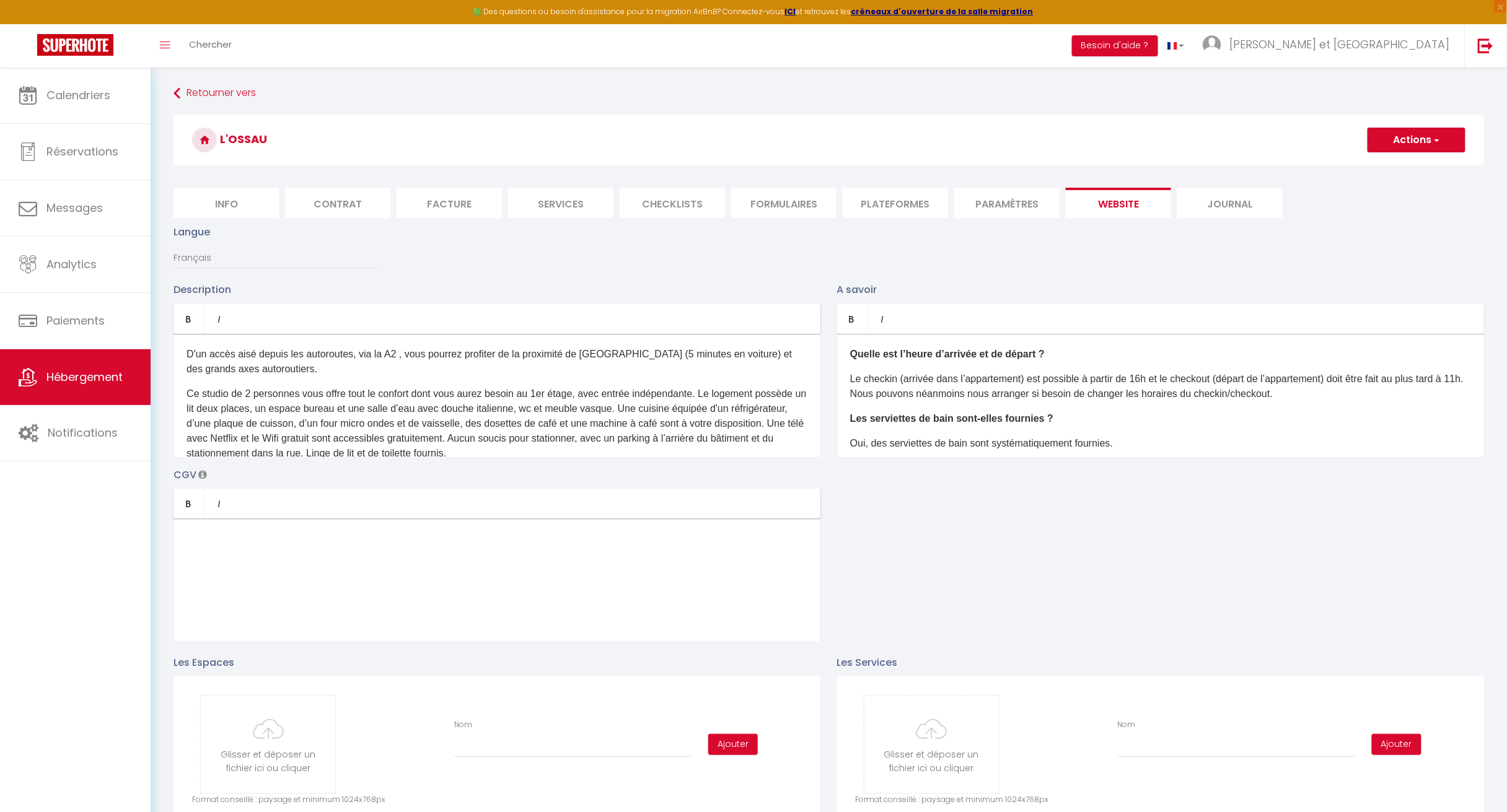
click at [1129, 208] on li "website" at bounding box center [1118, 203] width 105 height 31
